Goal: Complete application form

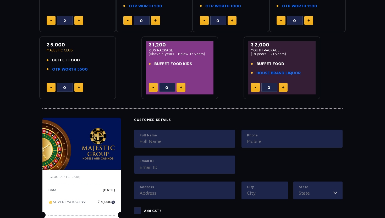
scroll to position [226, 0]
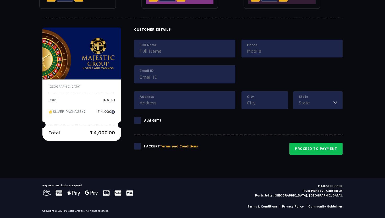
click at [155, 48] on input "Full Name" at bounding box center [185, 50] width 90 height 7
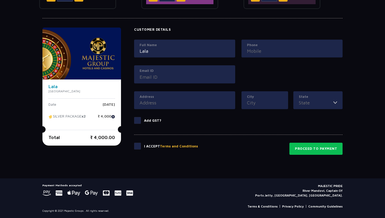
type input "Lala"
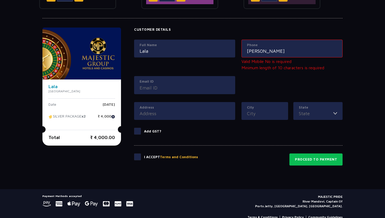
click at [269, 47] on input "[PERSON_NAME]" at bounding box center [292, 50] width 90 height 7
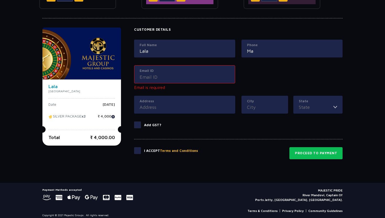
type input "M"
type input "9016573965"
click at [225, 81] on div "Email ID" at bounding box center [184, 74] width 101 height 18
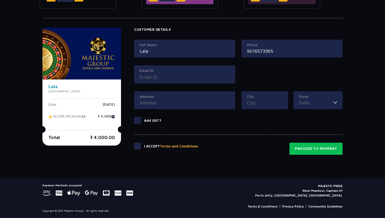
click at [222, 77] on input "Email ID" at bounding box center [185, 76] width 90 height 7
type input "[EMAIL_ADDRESS][DOMAIN_NAME]"
type input "[GEOGRAPHIC_DATA]"
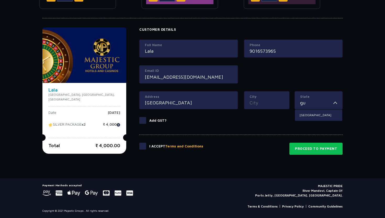
click at [165, 143] on button "Terms and Conditions" at bounding box center [184, 145] width 38 height 5
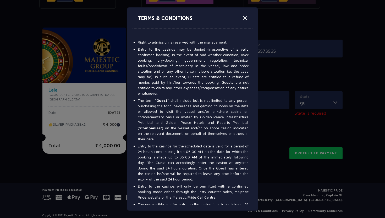
click at [311, 107] on div "TERMS & CONDITIONS Right to admission is reserved with the management. Entry to…" at bounding box center [192, 109] width 385 height 218
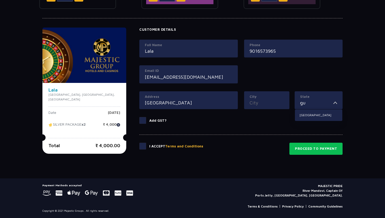
click at [309, 103] on input "gu" at bounding box center [316, 102] width 33 height 7
click at [307, 115] on li "[GEOGRAPHIC_DATA]" at bounding box center [318, 115] width 47 height 7
type input "[GEOGRAPHIC_DATA]"
click at [141, 144] on span at bounding box center [142, 145] width 7 height 7
click at [0, 0] on input "checkbox" at bounding box center [0, 0] width 0 height 0
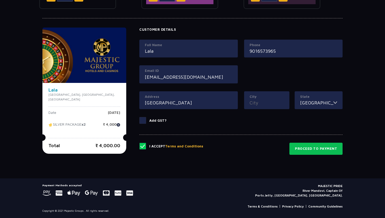
click at [140, 123] on span at bounding box center [142, 120] width 7 height 7
click at [0, 0] on input "Add GST?" at bounding box center [0, 0] width 0 height 0
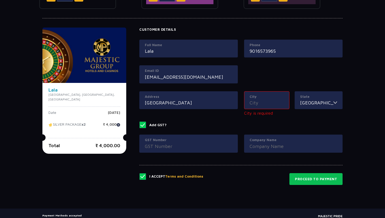
click at [140, 123] on span at bounding box center [142, 124] width 7 height 7
click at [0, 0] on input "Add GST?" at bounding box center [0, 0] width 0 height 0
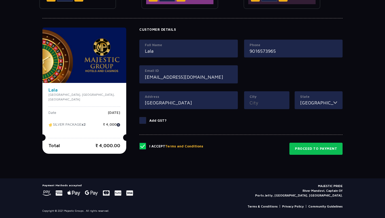
click at [200, 58] on div "Full Name Lala" at bounding box center [188, 53] width 105 height 26
click at [200, 54] on input "Lala" at bounding box center [188, 50] width 87 height 7
type input "Lala Mansuti"
click at [308, 143] on button "Proceed to Payment" at bounding box center [315, 148] width 53 height 12
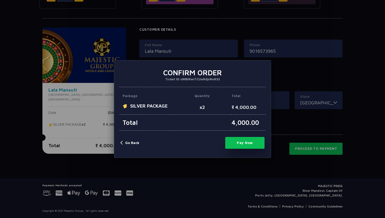
click at [253, 144] on button "Pay Now" at bounding box center [244, 143] width 39 height 12
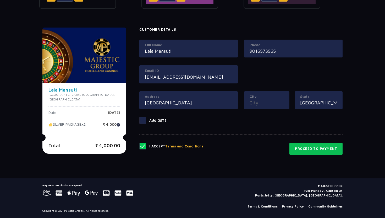
type input "0"
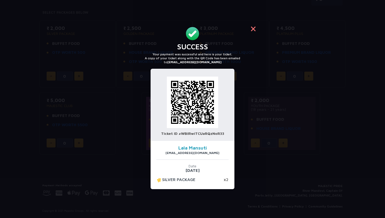
click at [250, 32] on button "×" at bounding box center [253, 28] width 13 height 13
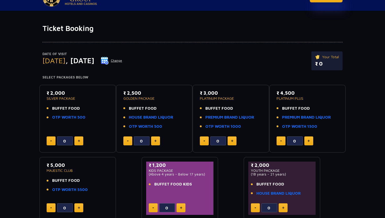
scroll to position [0, 0]
